Goal: Navigation & Orientation: Find specific page/section

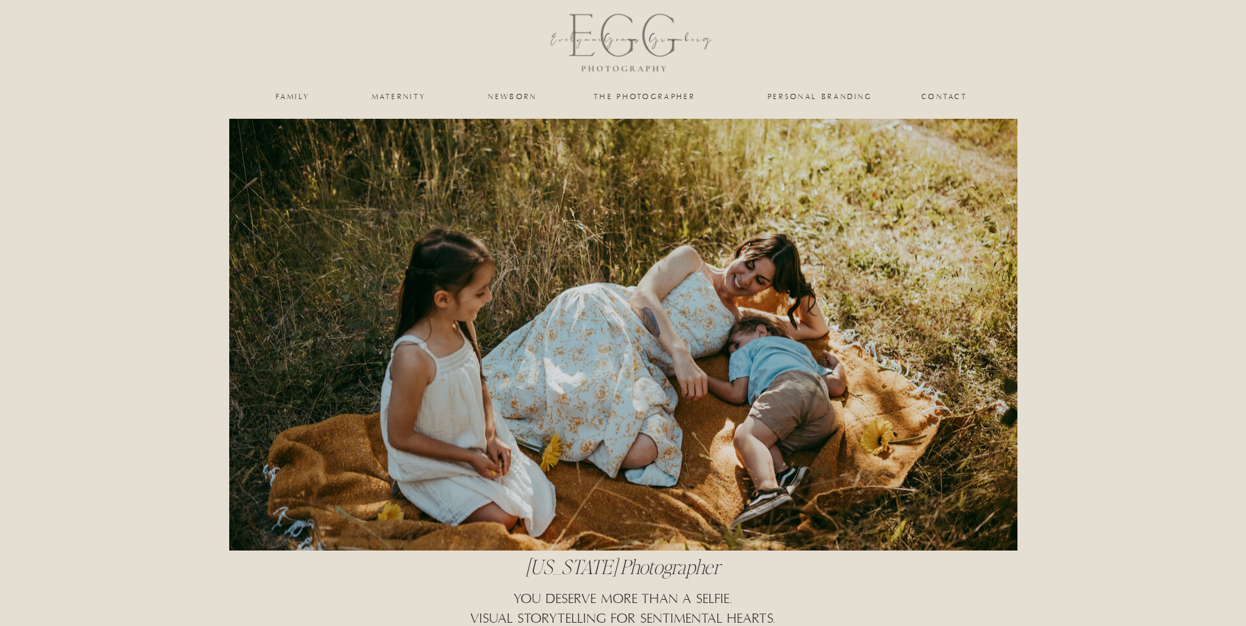
drag, startPoint x: 128, startPoint y: 203, endPoint x: 117, endPoint y: 230, distance: 29.8
click at [847, 94] on nav "personal branding" at bounding box center [820, 97] width 108 height 8
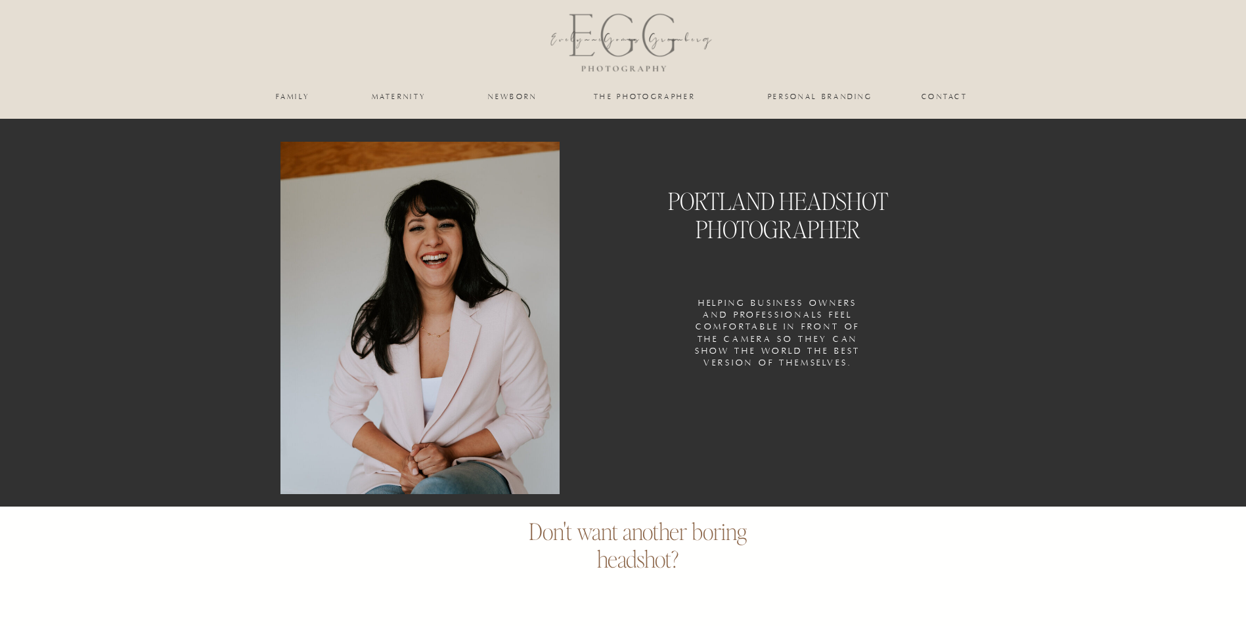
drag, startPoint x: 129, startPoint y: 302, endPoint x: 126, endPoint y: 318, distance: 16.0
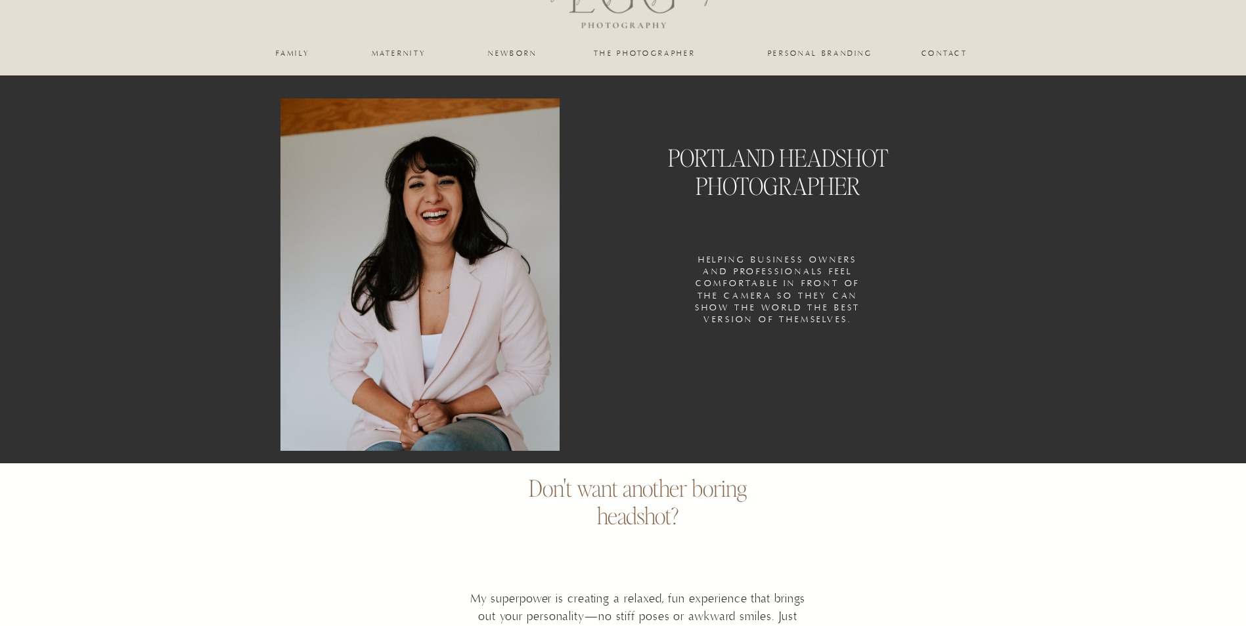
scroll to position [66, 0]
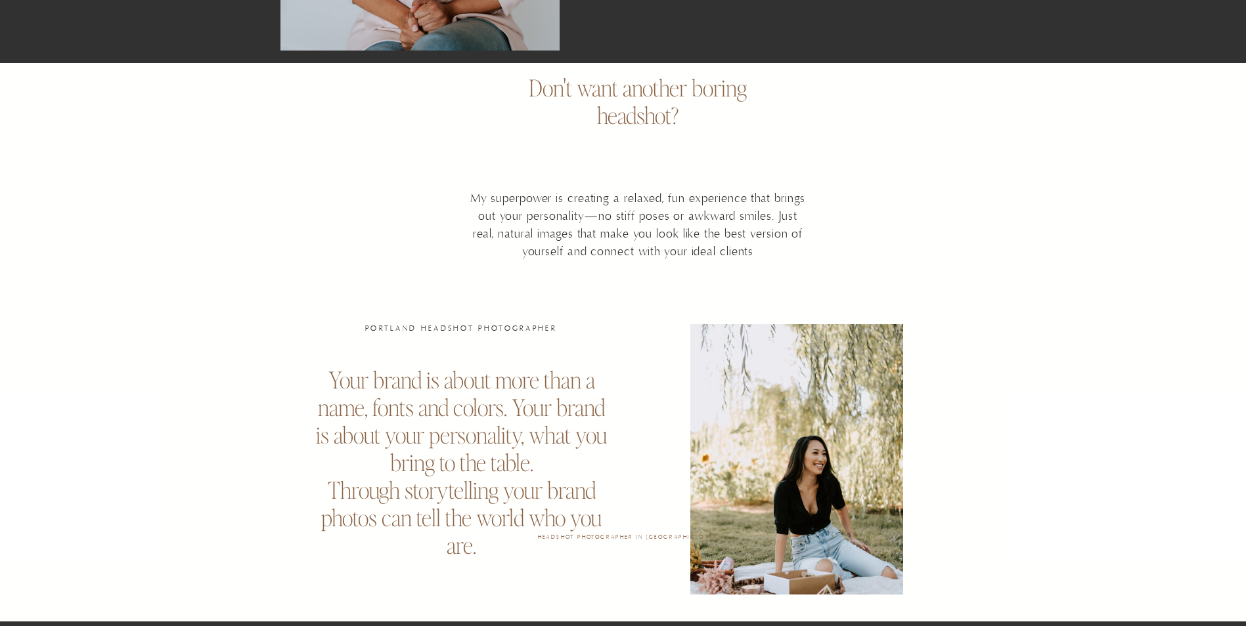
scroll to position [525, 0]
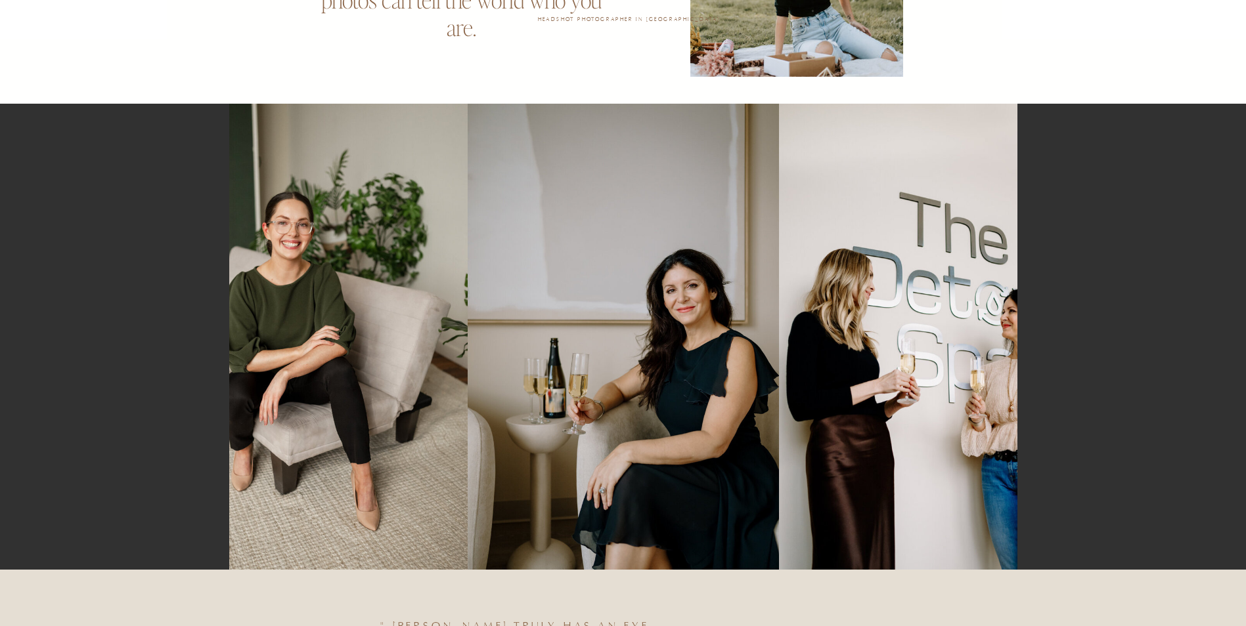
scroll to position [985, 0]
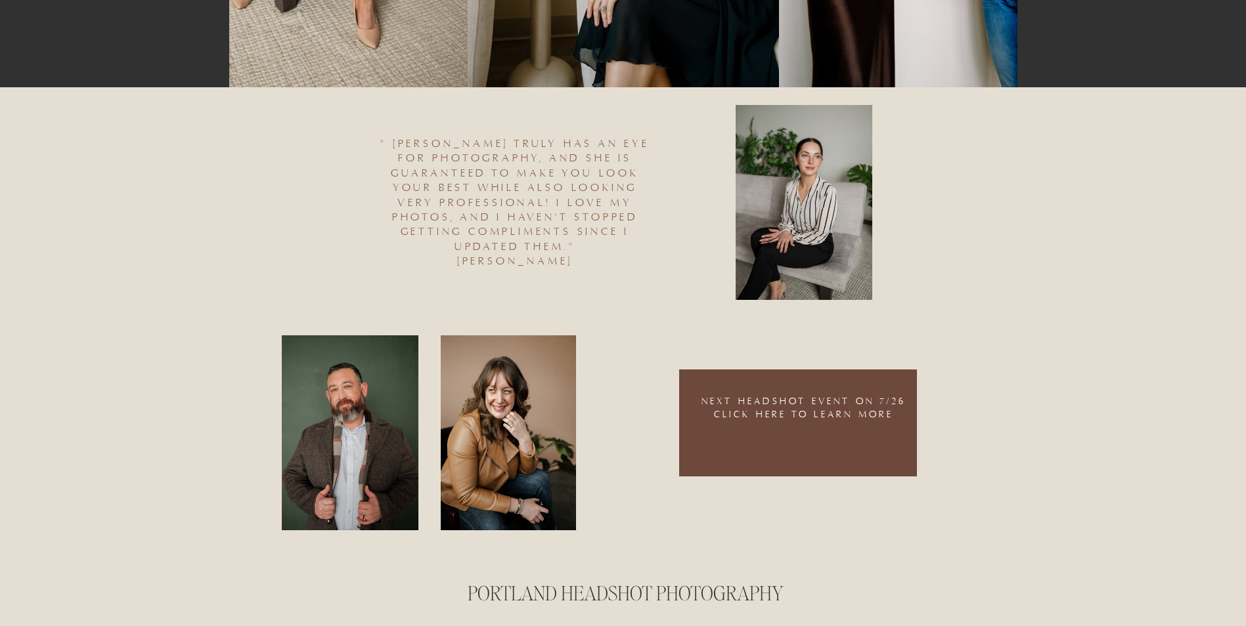
click at [108, 318] on div "Contact the photographer maternity newborn family personal branding PORTLAND HE…" at bounding box center [623, 441] width 1246 height 3772
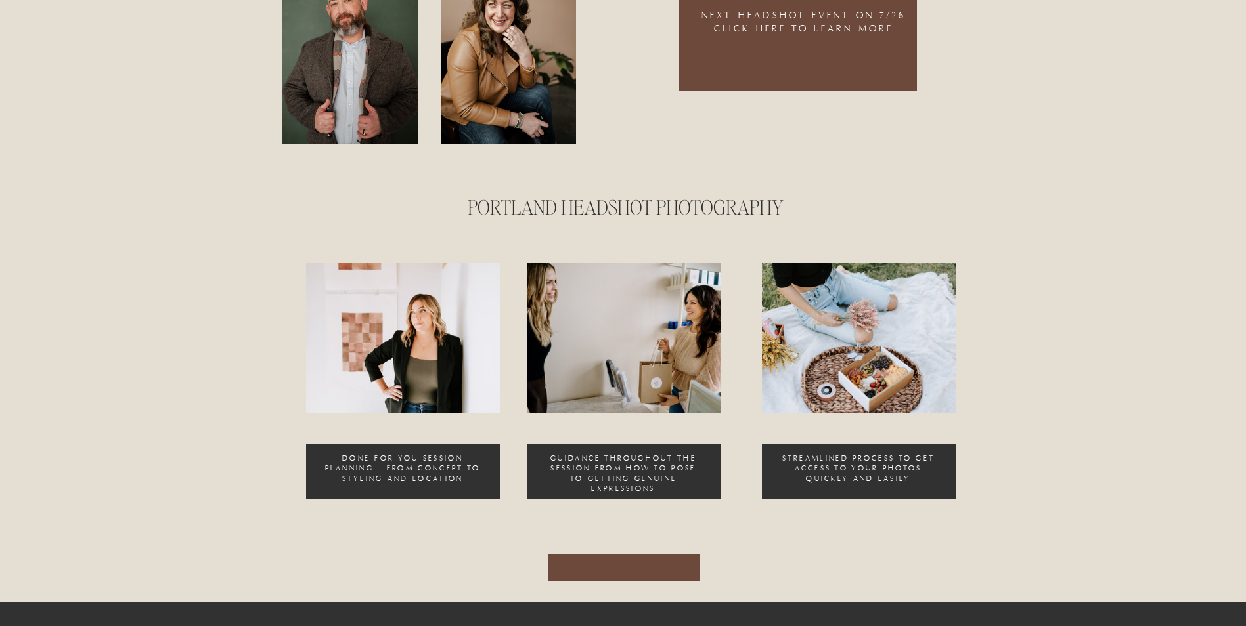
scroll to position [2036, 0]
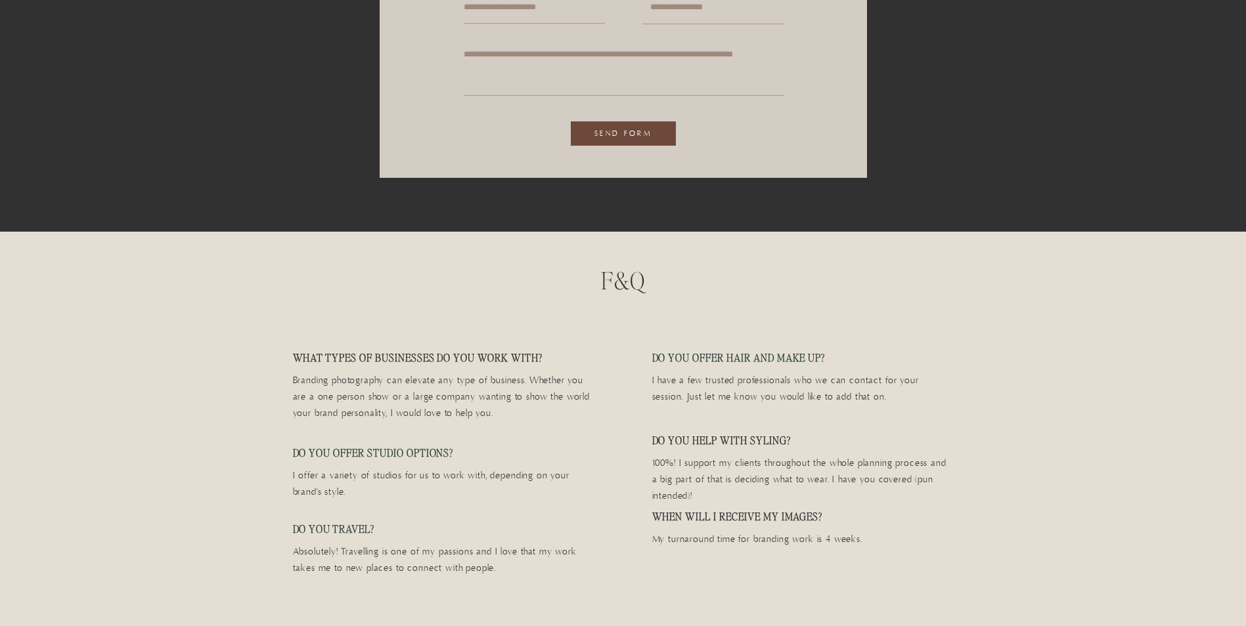
scroll to position [2758, 0]
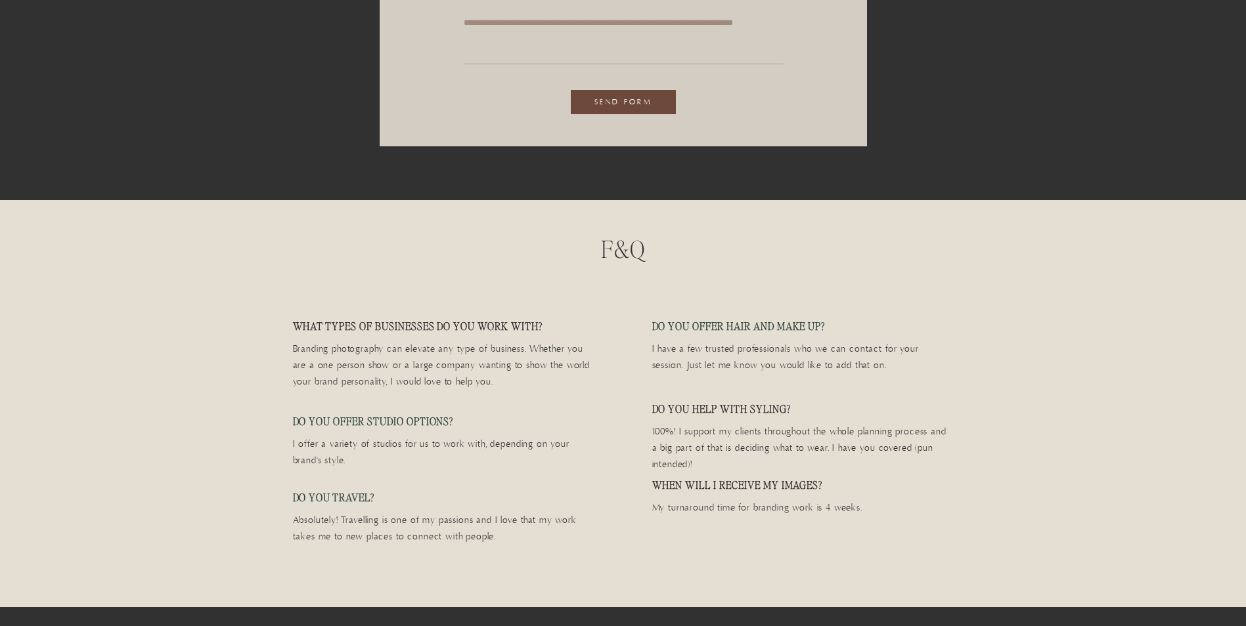
drag, startPoint x: 155, startPoint y: 301, endPoint x: 152, endPoint y: 307, distance: 7.3
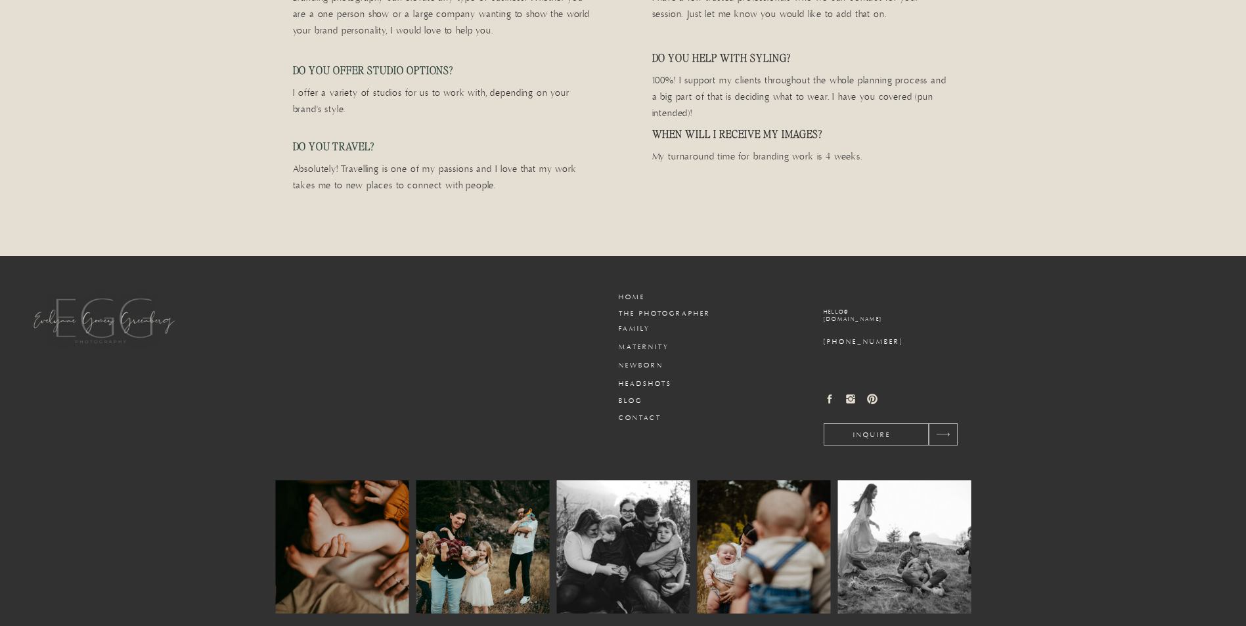
scroll to position [3146, 0]
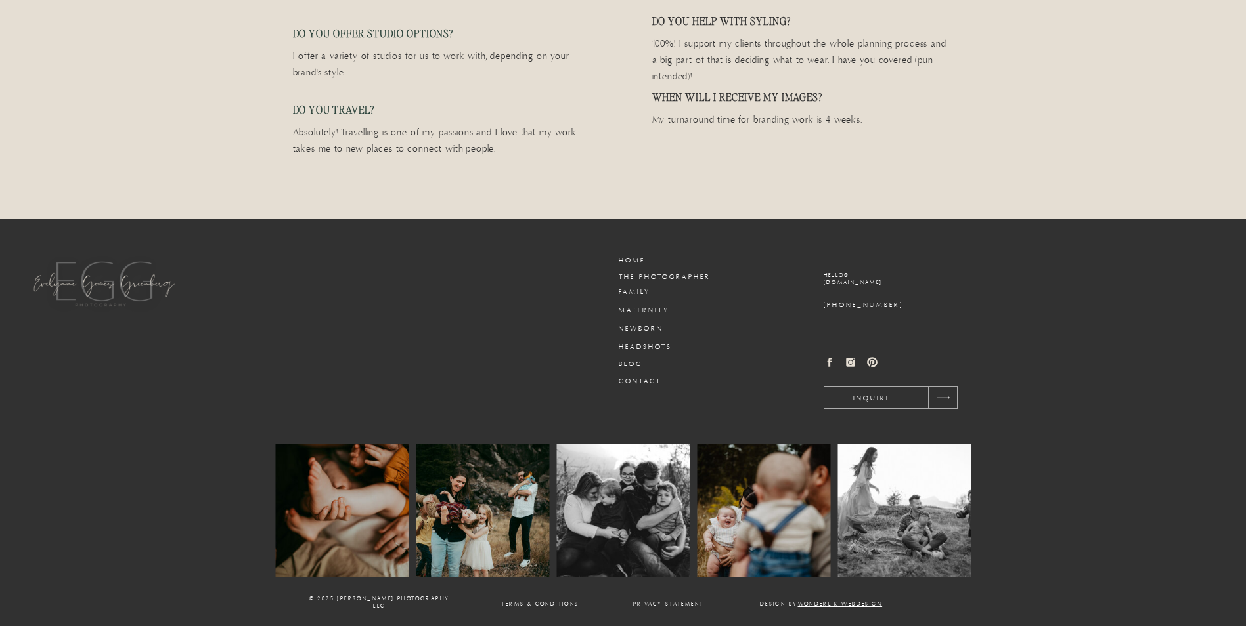
click at [153, 330] on div at bounding box center [96, 282] width 179 height 146
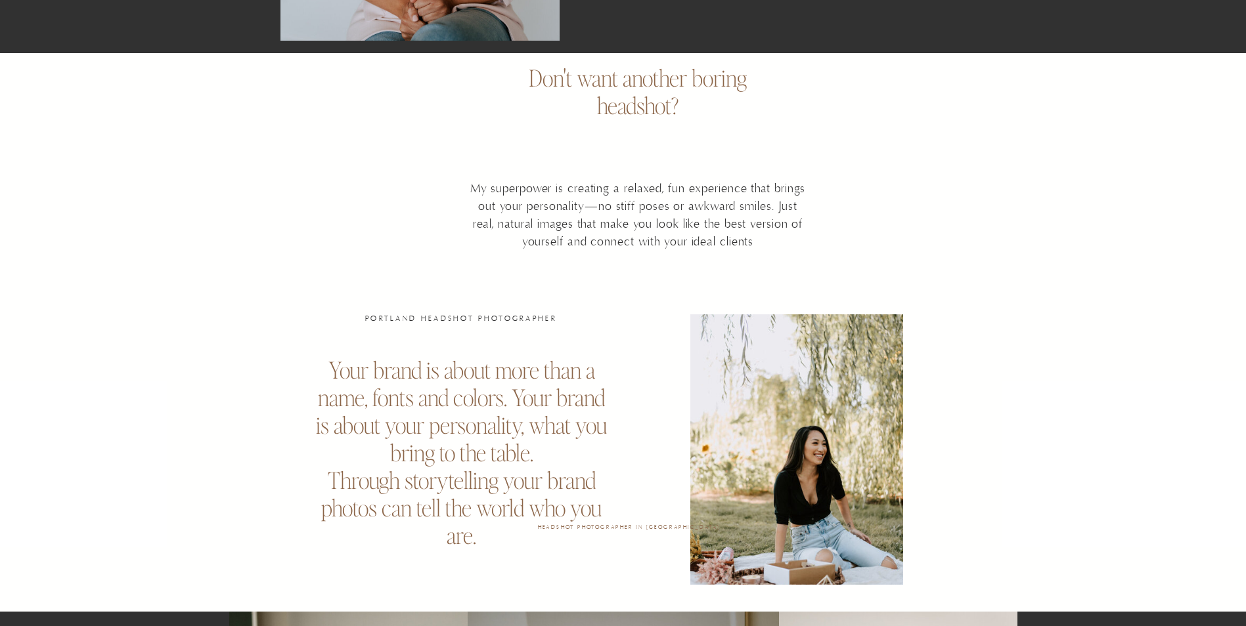
scroll to position [0, 0]
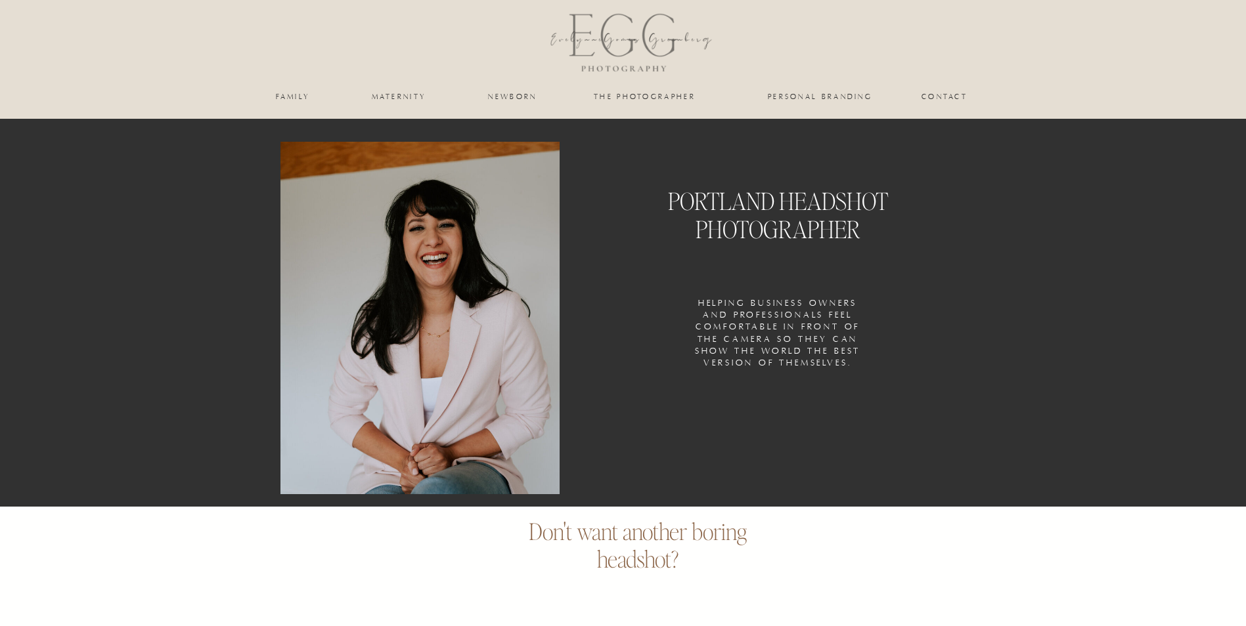
click at [665, 98] on nav "the photographer" at bounding box center [644, 97] width 131 height 8
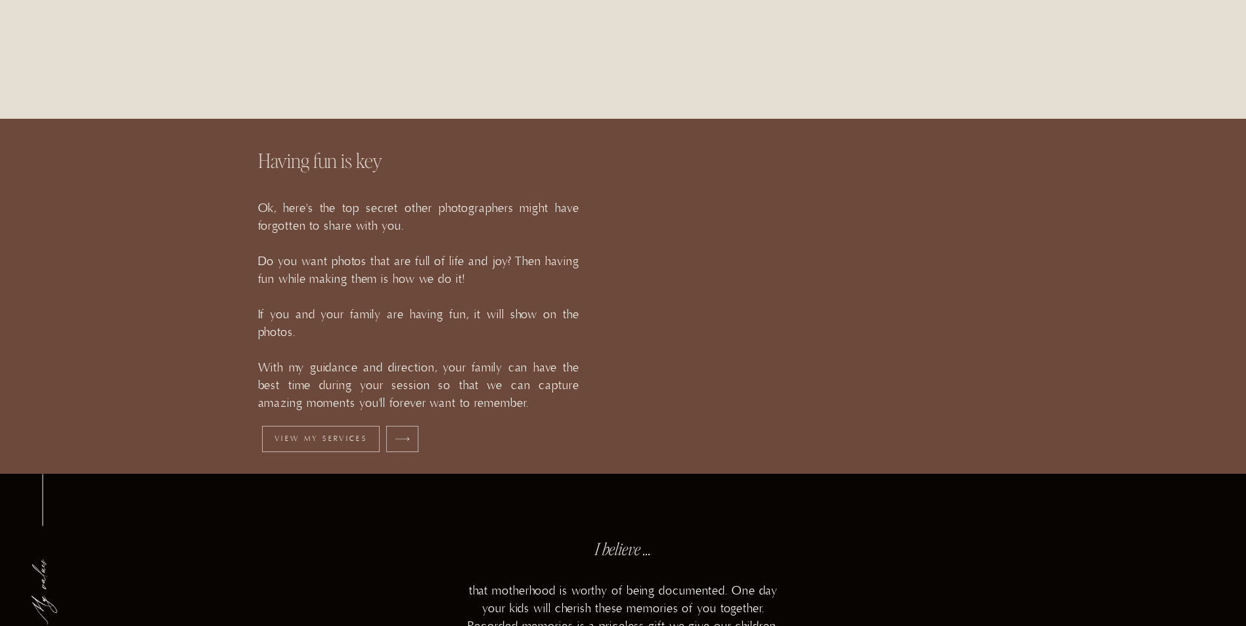
scroll to position [1576, 0]
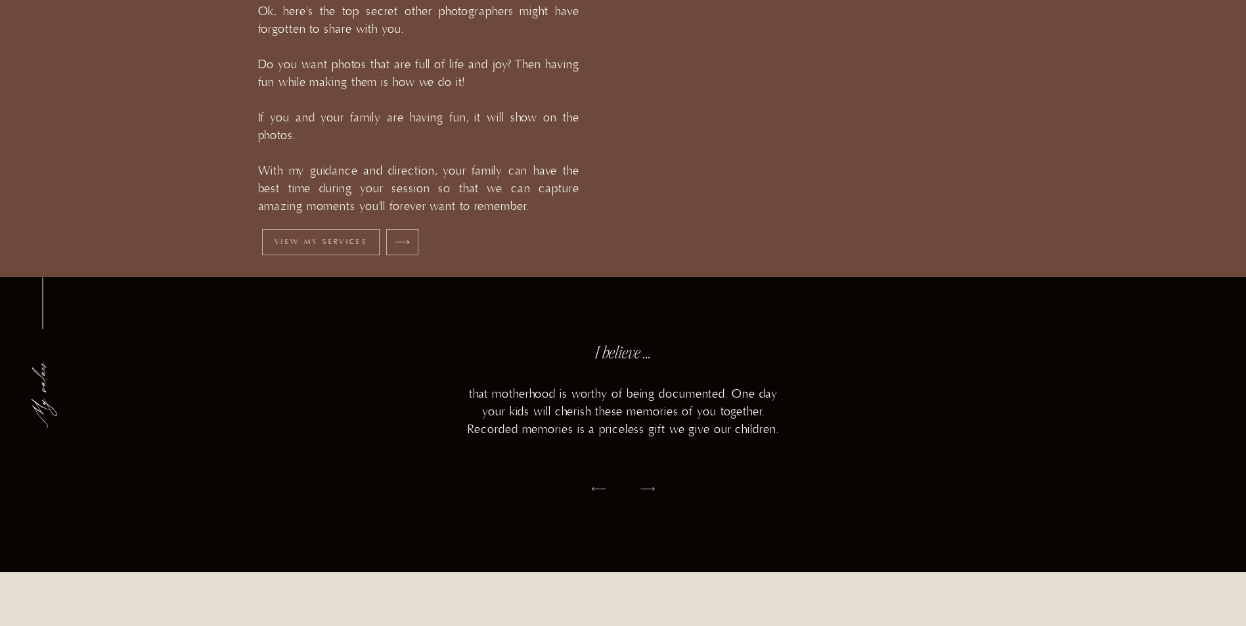
click at [181, 181] on div "Contact the photographer maternity newborn family personal branding ...but watc…" at bounding box center [623, 315] width 1246 height 3783
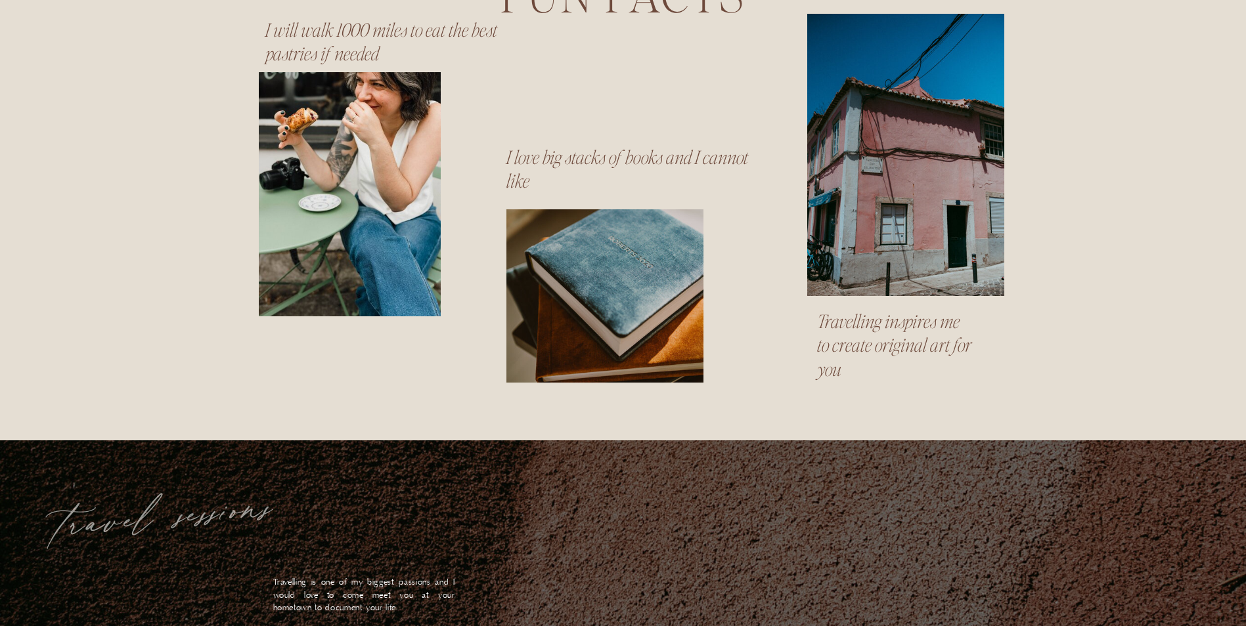
scroll to position [2298, 0]
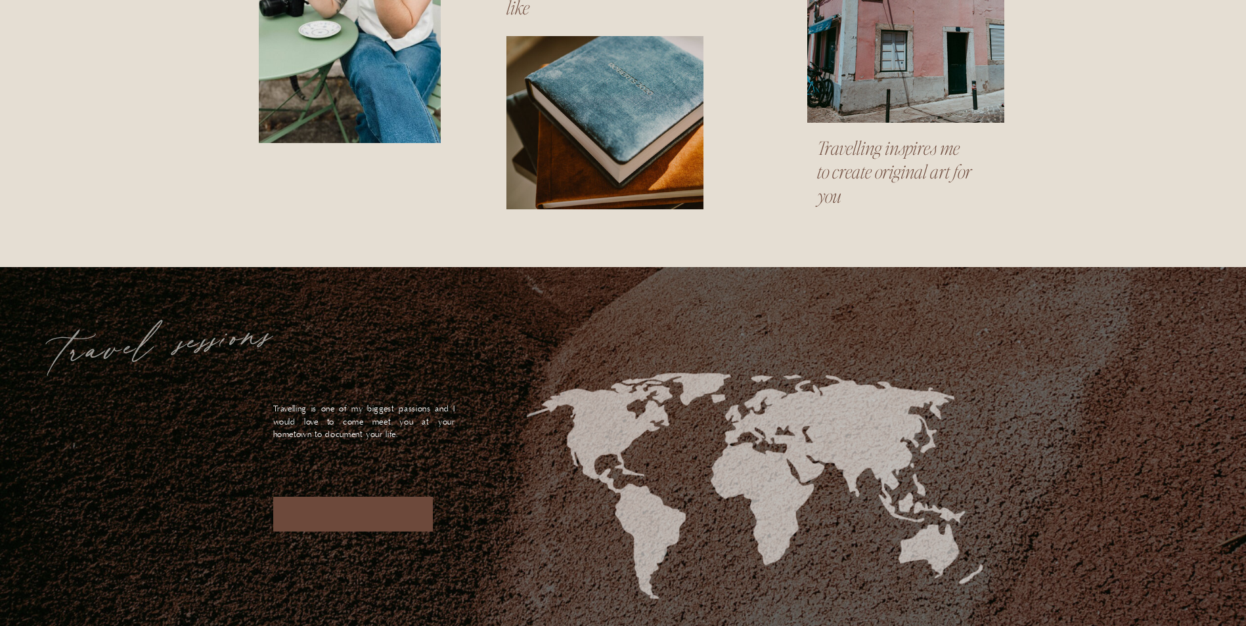
scroll to position [2561, 0]
